Goal: Navigation & Orientation: Find specific page/section

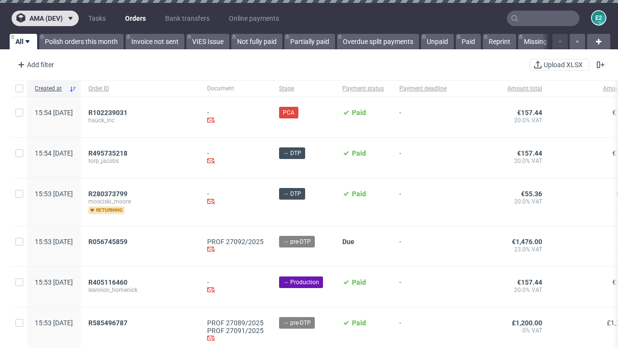
click at [45, 18] on span "ama (dev)" at bounding box center [45, 18] width 33 height 7
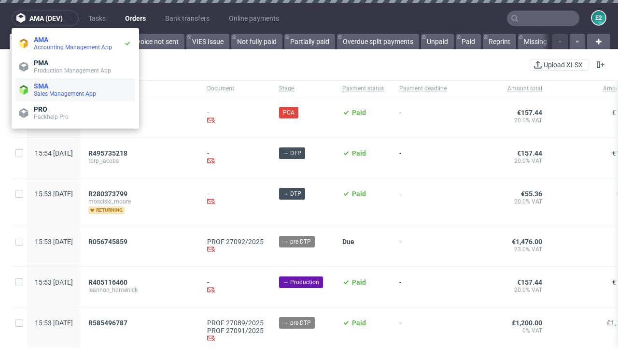
click at [75, 90] on span "Sales Management App" at bounding box center [83, 94] width 98 height 8
